Goal: Complete application form

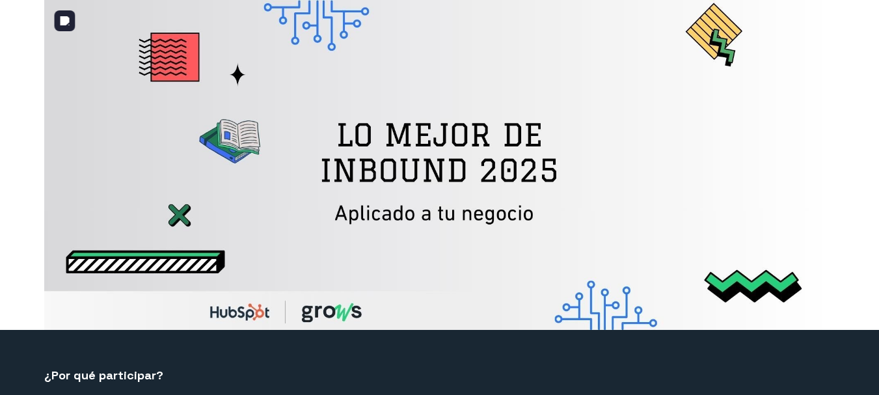
select select "PE"
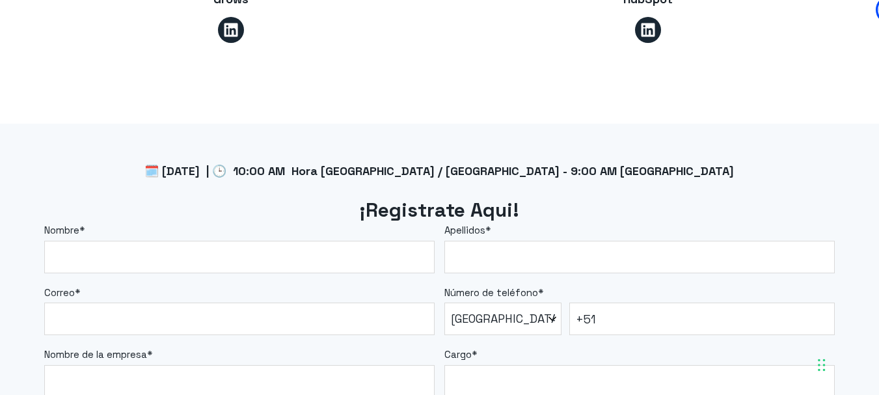
scroll to position [1041, 0]
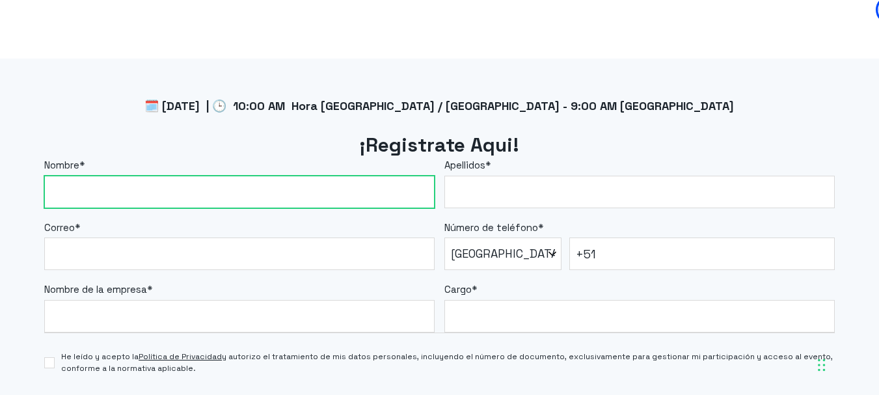
click at [252, 193] on input "Nombre *" at bounding box center [239, 192] width 390 height 33
type input "[PERSON_NAME]"
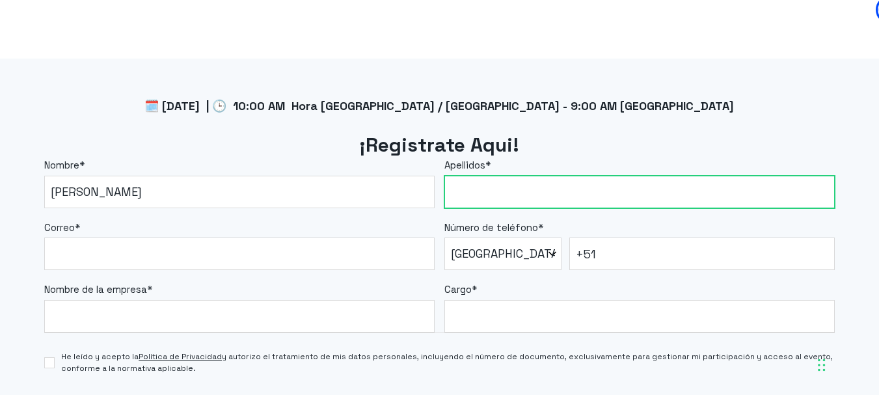
type input "[PERSON_NAME]"
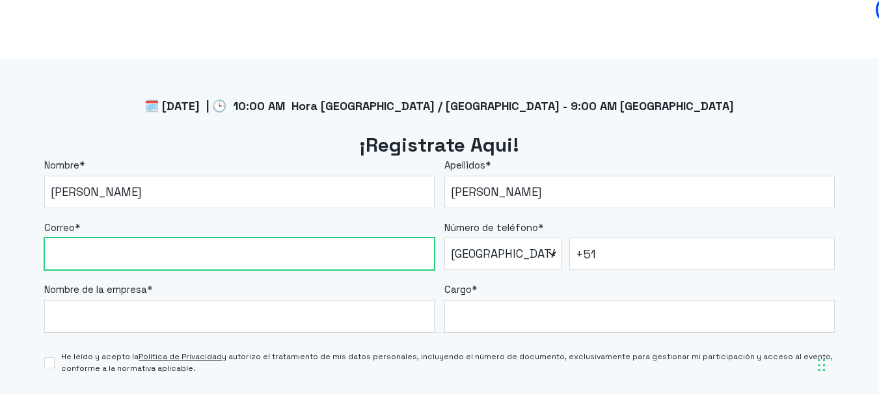
type input "[EMAIL_ADDRESS][DOMAIN_NAME]"
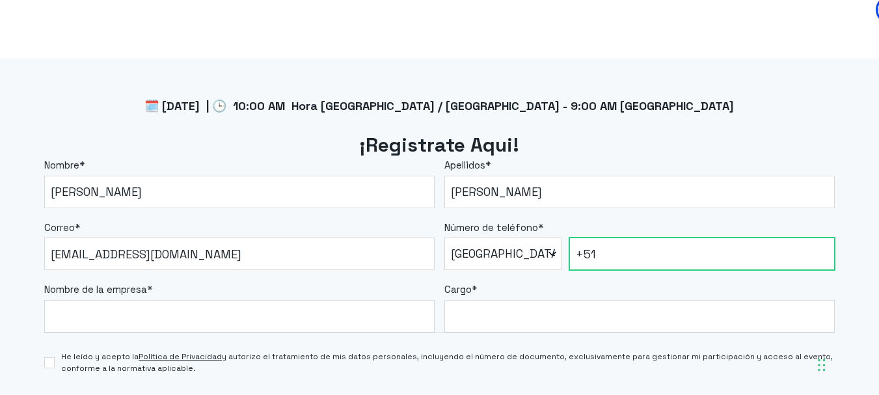
click at [605, 249] on input "+51" at bounding box center [702, 254] width 266 height 33
type input "[PHONE_NUMBER]"
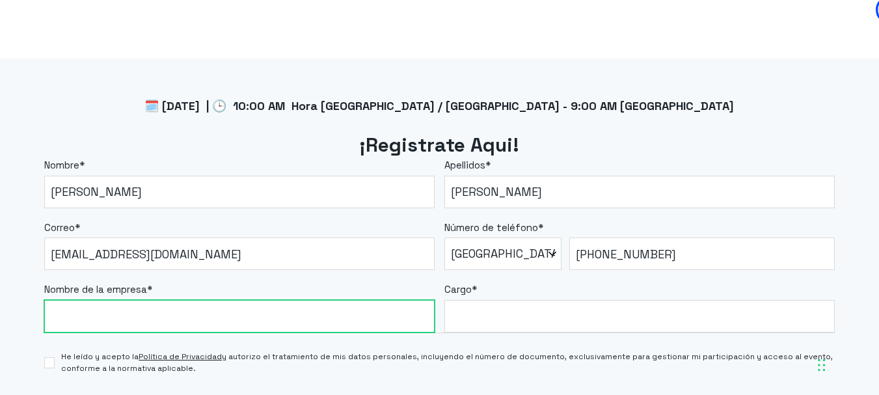
click at [148, 307] on input "Nombre de la empresa *" at bounding box center [239, 316] width 390 height 33
type input "ZIYAZ"
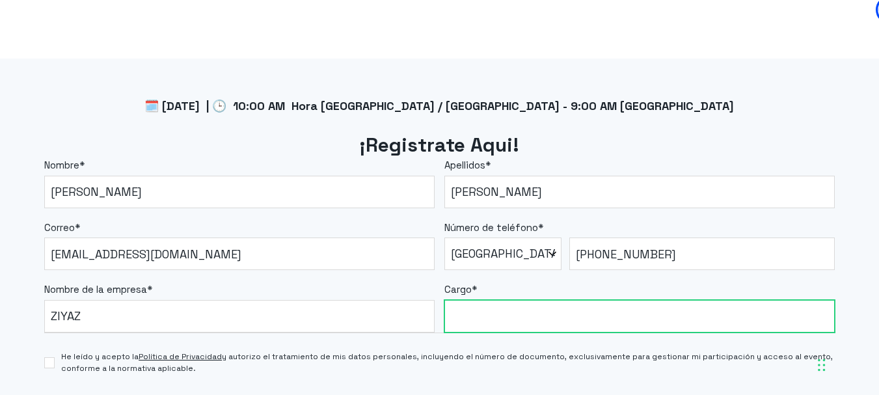
click at [470, 310] on input "Cargo *" at bounding box center [639, 316] width 390 height 33
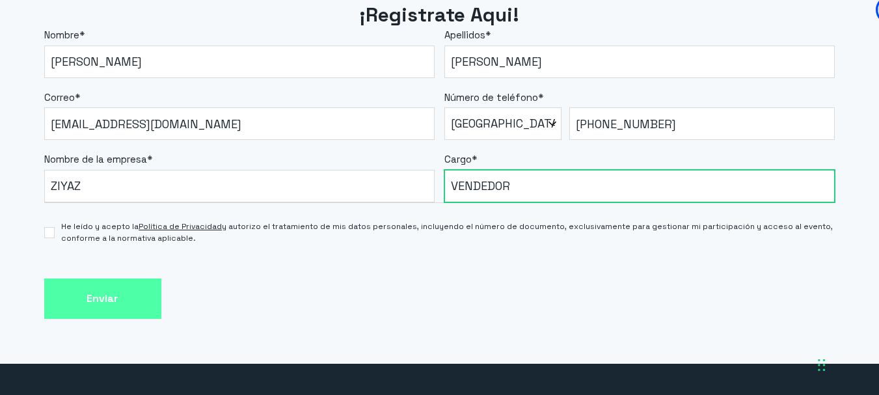
scroll to position [1236, 0]
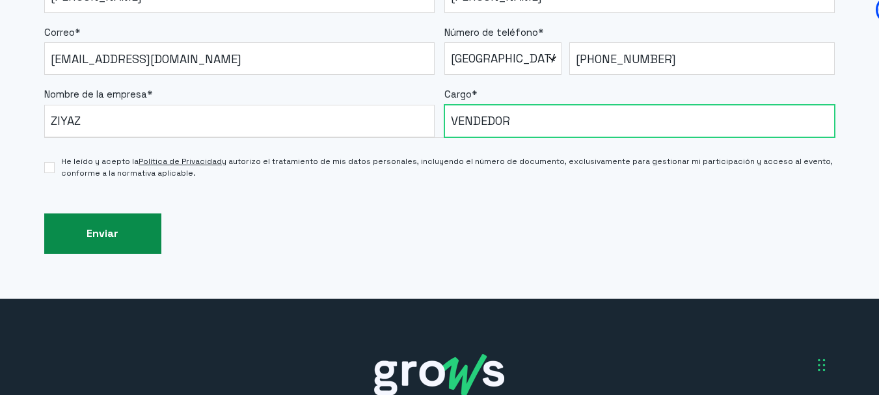
type input "VENDEDOR"
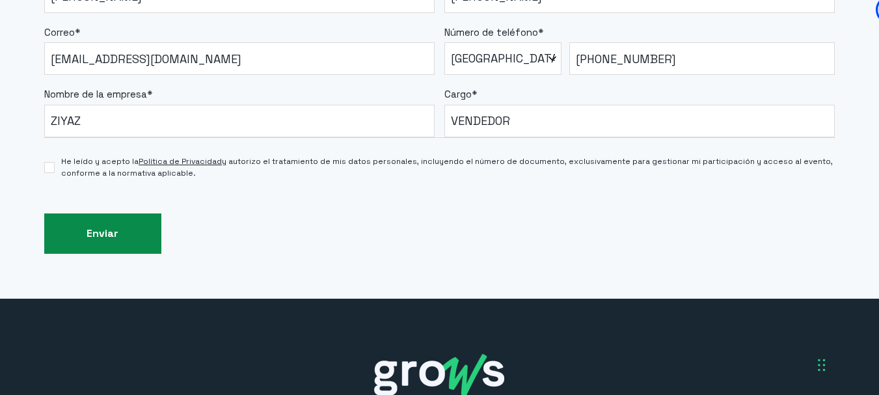
click at [143, 224] on input "Enviar" at bounding box center [102, 233] width 117 height 41
